Goal: Complete application form

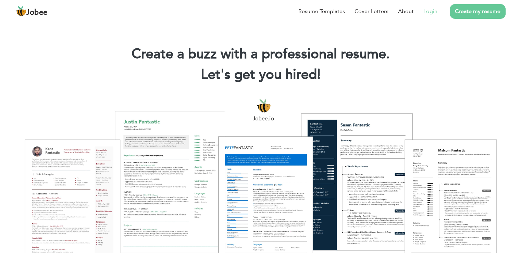
click at [437, 14] on link "Login" at bounding box center [431, 11] width 14 height 8
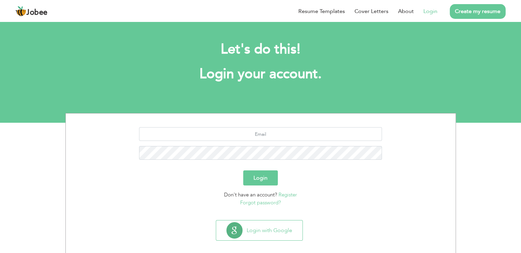
scroll to position [7, 0]
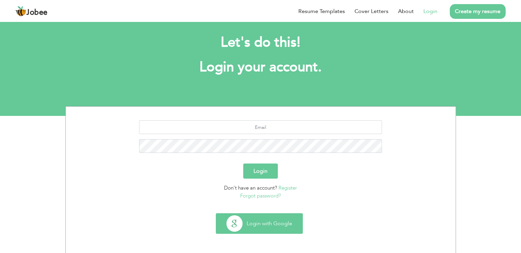
click at [248, 223] on button "Login with Google" at bounding box center [259, 224] width 86 height 20
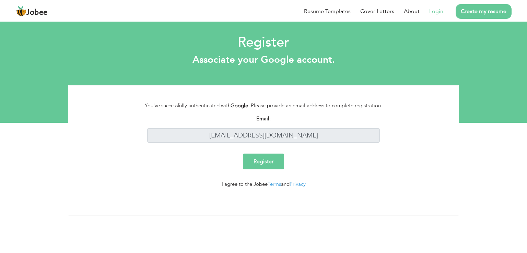
click at [269, 165] on input "Register" at bounding box center [263, 162] width 41 height 16
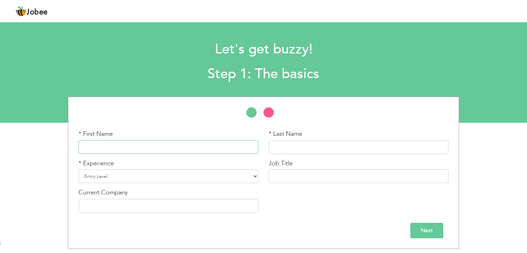
click at [149, 151] on input "text" at bounding box center [169, 147] width 180 height 14
type input "Brun"
click at [203, 178] on select "Entry Level Less than 1 Year 1 Year 2 Years 3 Years 4 Years 5 Years 6 Years 7 Y…" at bounding box center [169, 176] width 180 height 14
select select "7"
click at [79, 169] on select "Entry Level Less than 1 Year 1 Year 2 Years 3 Years 4 Years 5 Years 6 Years 7 Y…" at bounding box center [169, 176] width 180 height 14
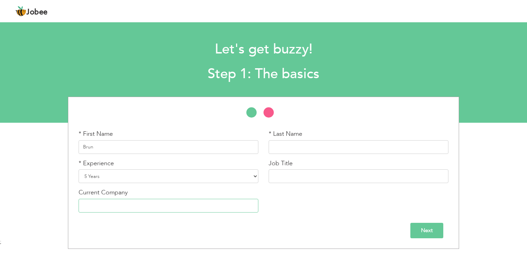
click at [168, 205] on input "text" at bounding box center [169, 206] width 180 height 14
click at [288, 153] on input "text" at bounding box center [358, 147] width 180 height 14
type input "A"
type input "Prime"
click at [215, 202] on input "text" at bounding box center [169, 206] width 180 height 14
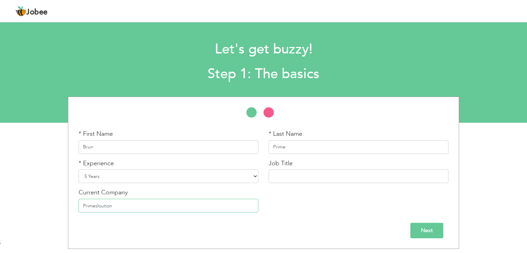
drag, startPoint x: 108, startPoint y: 204, endPoint x: 99, endPoint y: 206, distance: 9.2
click at [99, 206] on input "Primesloution" at bounding box center [169, 206] width 180 height 14
click at [95, 204] on input "Primesloution" at bounding box center [169, 206] width 180 height 14
click at [97, 206] on input "Prime solution" at bounding box center [169, 206] width 180 height 14
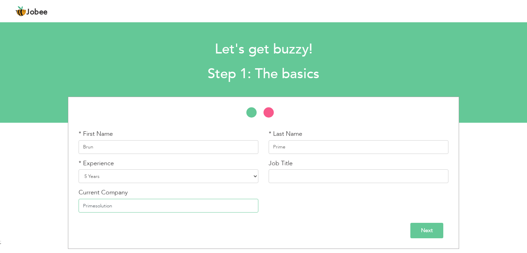
type input "Primesolution"
click at [432, 232] on input "Next" at bounding box center [426, 230] width 33 height 15
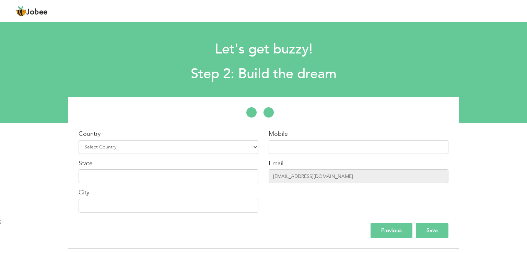
click at [425, 231] on input "Save" at bounding box center [431, 230] width 33 height 15
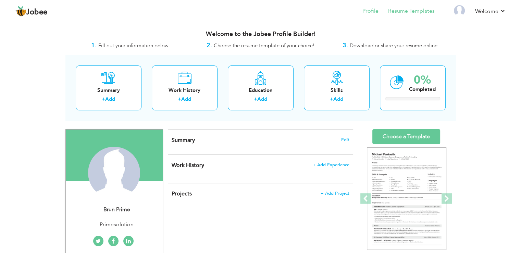
click at [403, 15] on li "Resume Templates" at bounding box center [407, 11] width 56 height 19
click at [495, 12] on link "Welcome" at bounding box center [490, 11] width 31 height 8
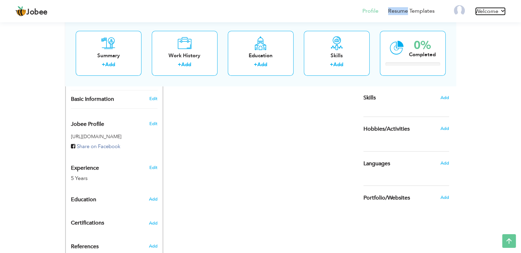
scroll to position [44, 0]
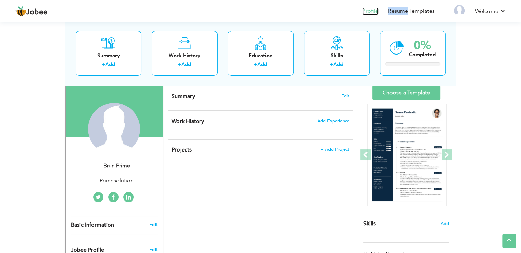
click at [374, 11] on link "Profile" at bounding box center [371, 11] width 16 height 8
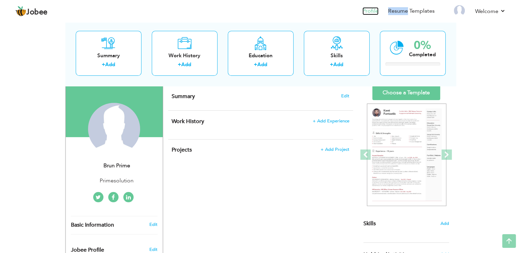
scroll to position [16, 0]
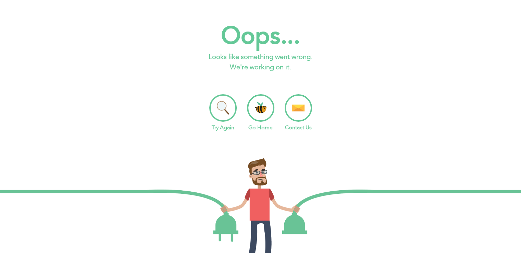
scroll to position [58, 0]
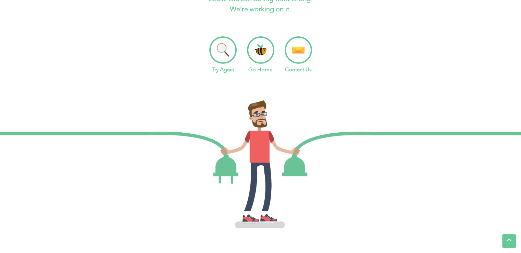
click at [220, 57] on li "Try Again" at bounding box center [222, 54] width 27 height 37
